Goal: Information Seeking & Learning: Learn about a topic

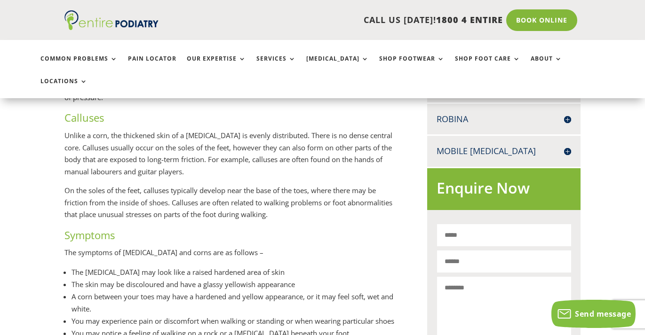
scroll to position [492, 0]
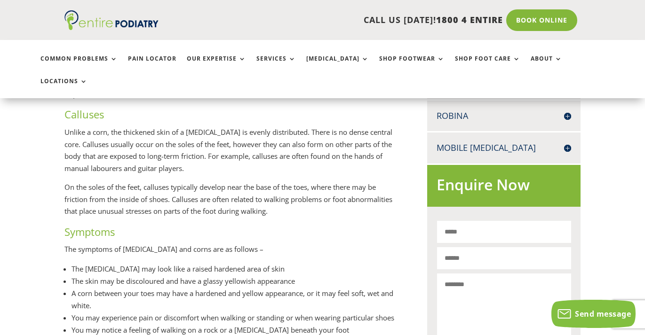
click at [76, 181] on p "On the soles of the feet, calluses typically develop near the base of the toes,…" at bounding box center [231, 202] width 334 height 43
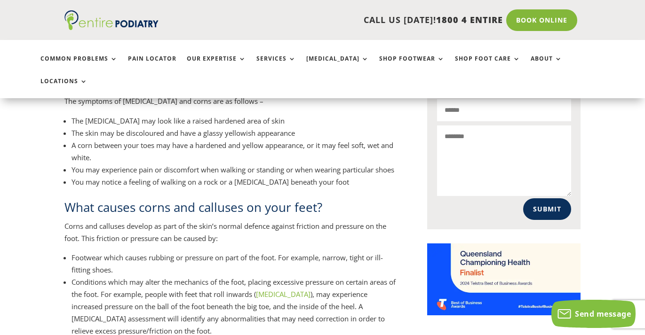
scroll to position [688, 0]
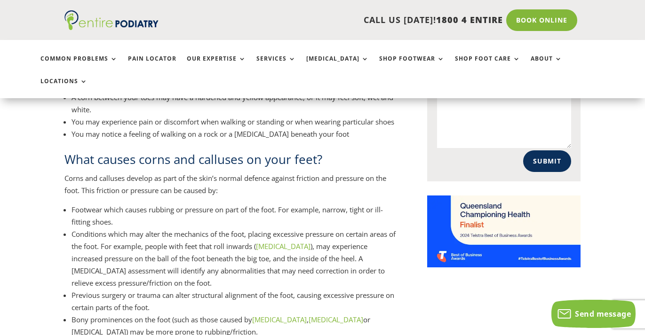
click at [310, 315] on link "[MEDICAL_DATA]" at bounding box center [335, 319] width 55 height 9
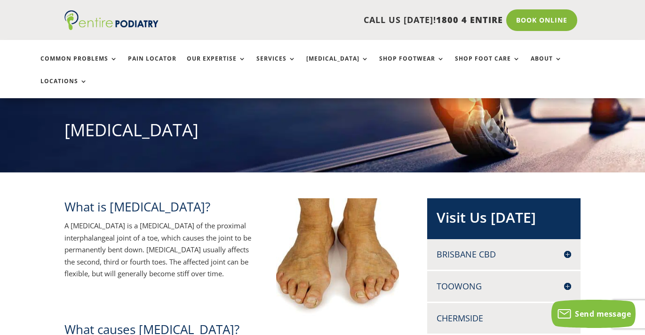
scroll to position [160, 0]
